Goal: Task Accomplishment & Management: Complete application form

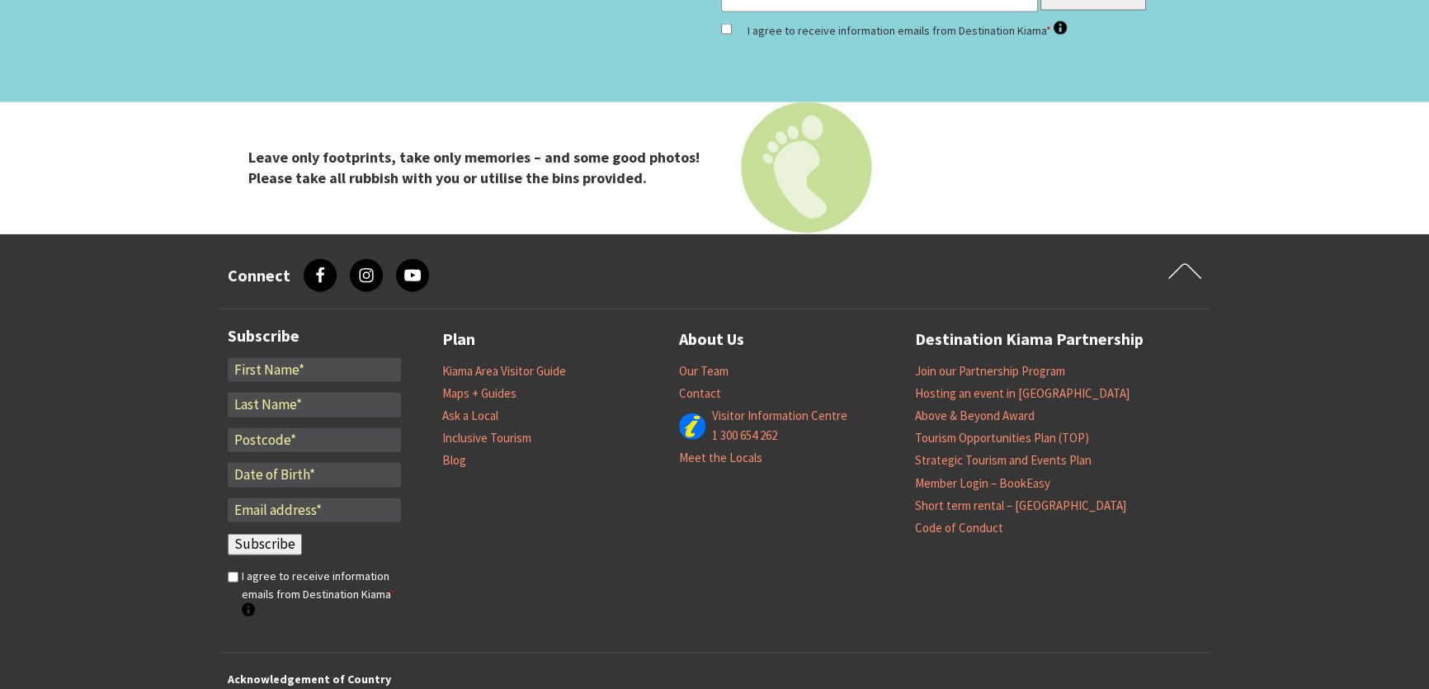
scroll to position [4917, 0]
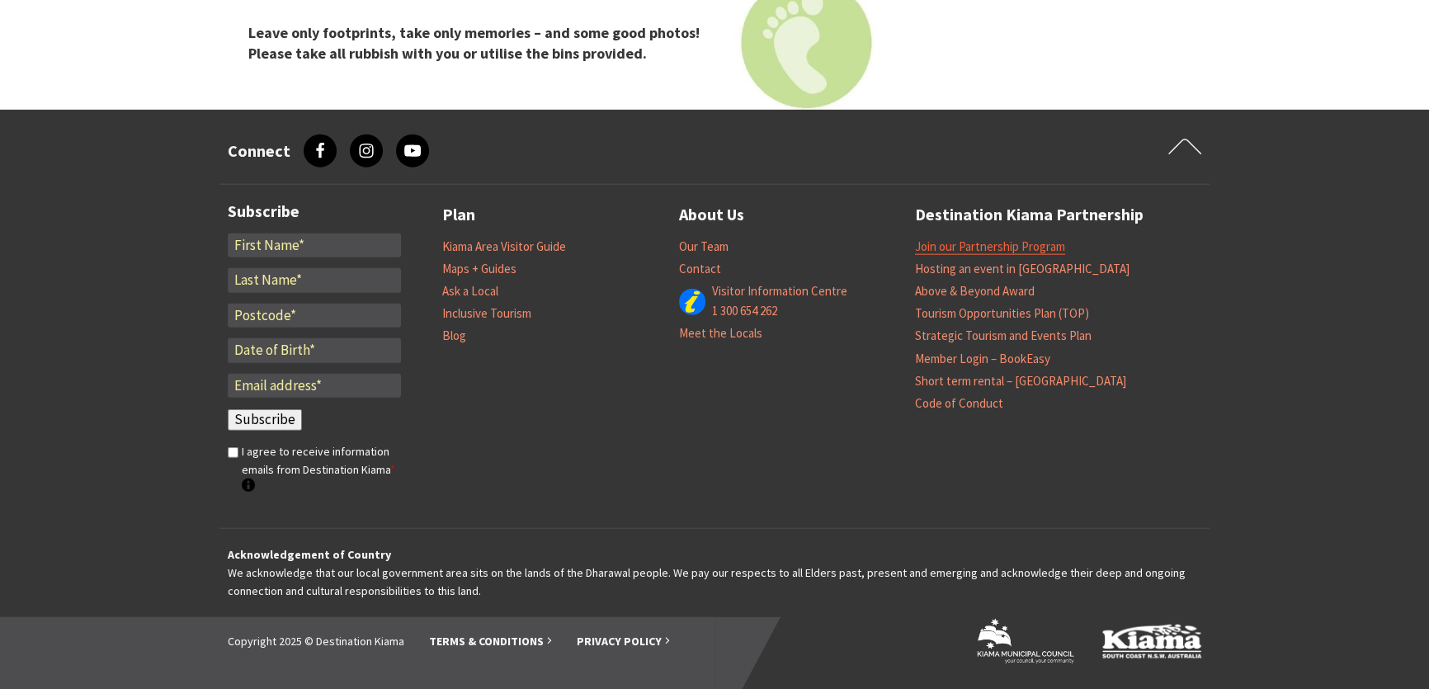
click at [1042, 246] on link "Join our Partnership Program" at bounding box center [990, 246] width 150 height 16
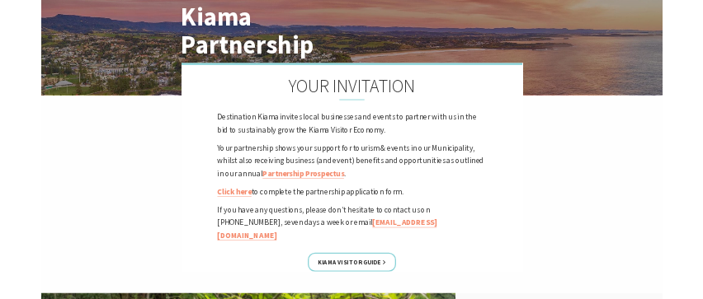
scroll to position [224, 0]
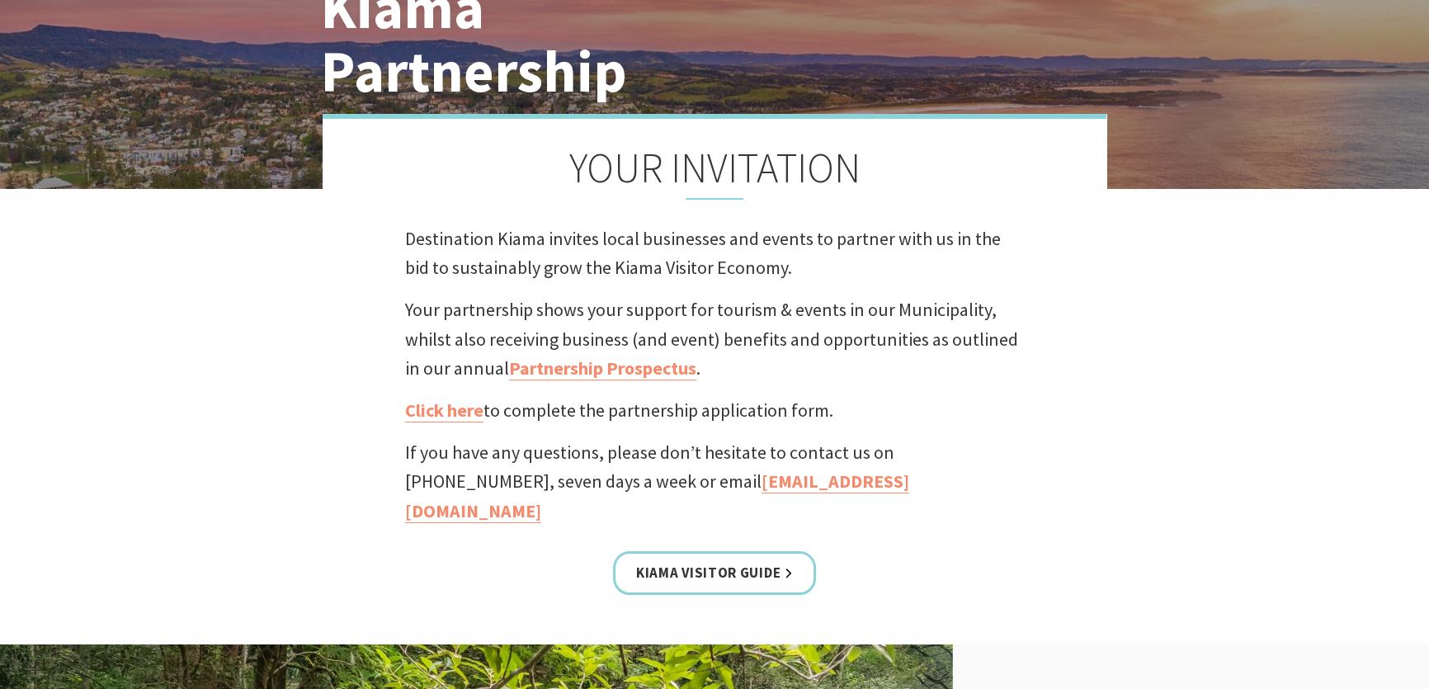
drag, startPoint x: 837, startPoint y: 408, endPoint x: 384, endPoint y: 402, distance: 452.9
click at [384, 402] on div "YOUR INVITATION Destination [PERSON_NAME] invites local businesses and events t…" at bounding box center [715, 354] width 784 height 481
copy p "Click here to complete the partnership application form."
